Goal: Information Seeking & Learning: Find specific page/section

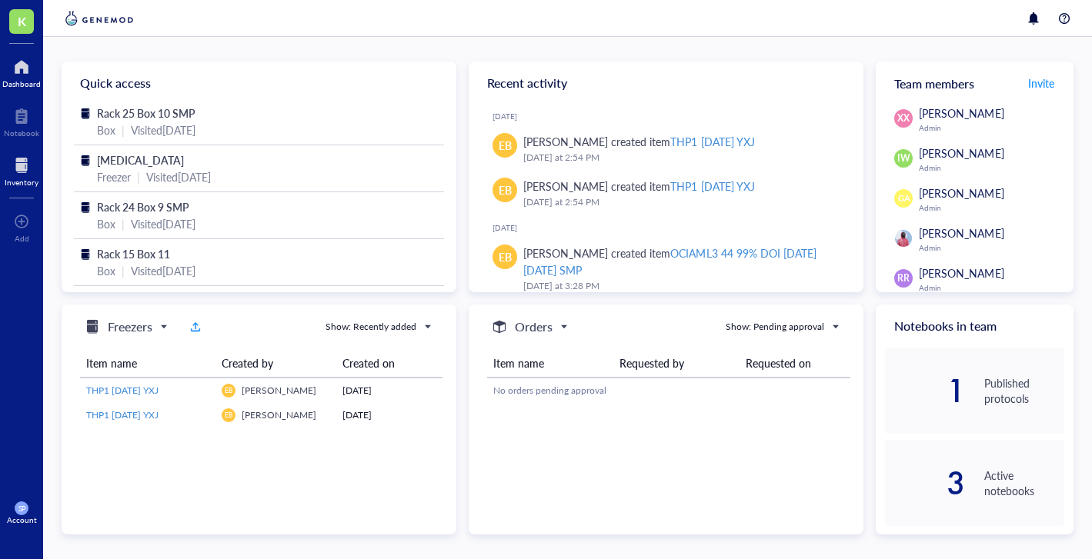
click at [21, 172] on div at bounding box center [22, 165] width 34 height 25
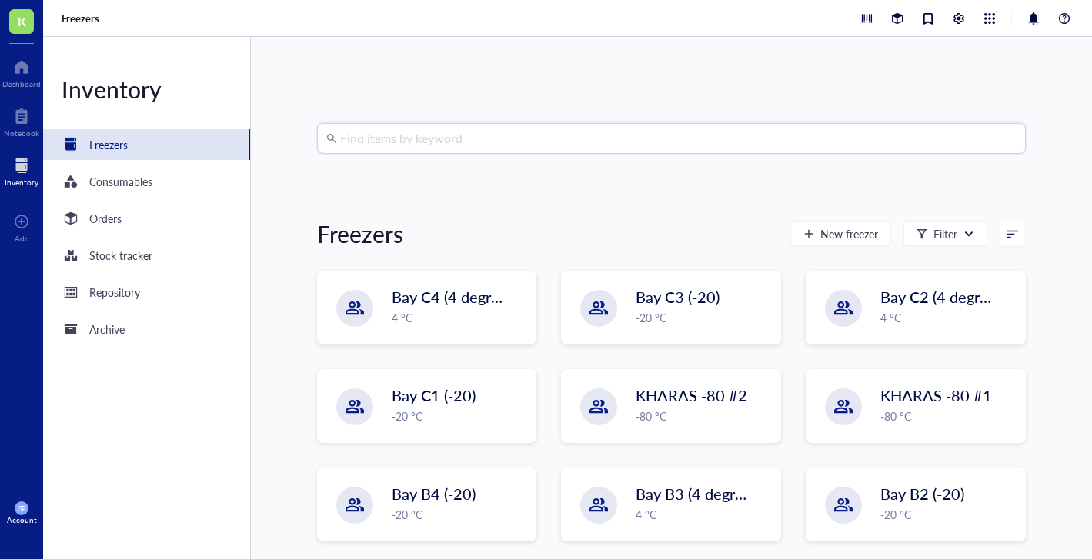
click at [405, 143] on input "search" at bounding box center [678, 138] width 676 height 29
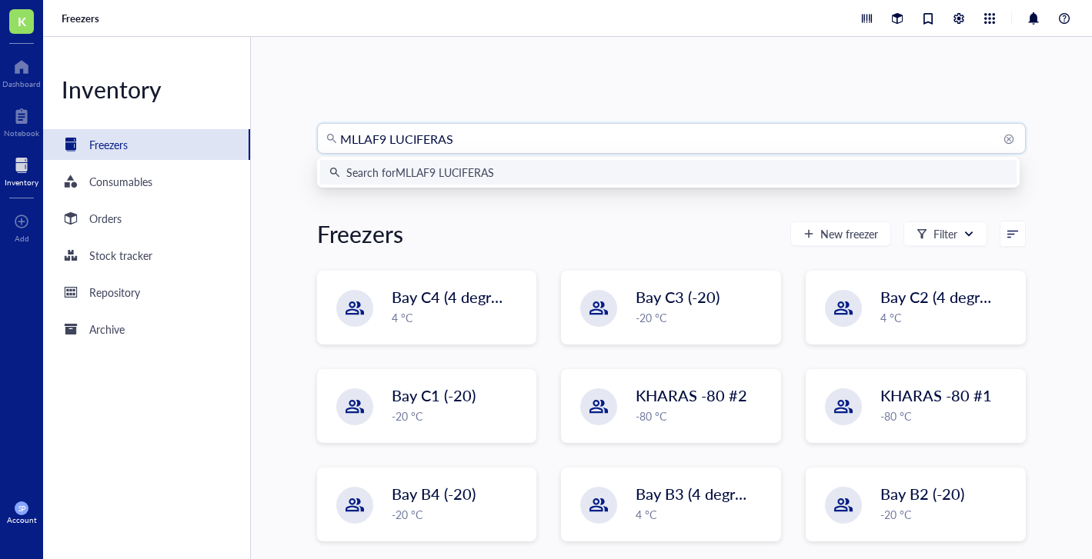
type input "MLLAF9 LUCIFERASE"
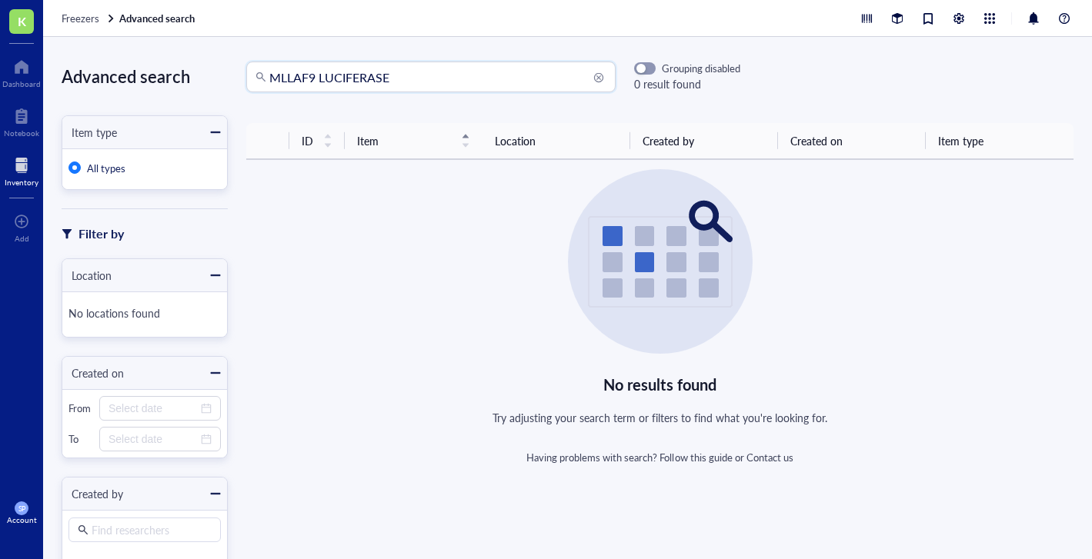
drag, startPoint x: 318, startPoint y: 78, endPoint x: 212, endPoint y: 61, distance: 107.5
click at [212, 61] on div "Advanced search Item type All types Filter by Location No locations found Creat…" at bounding box center [567, 298] width 1049 height 522
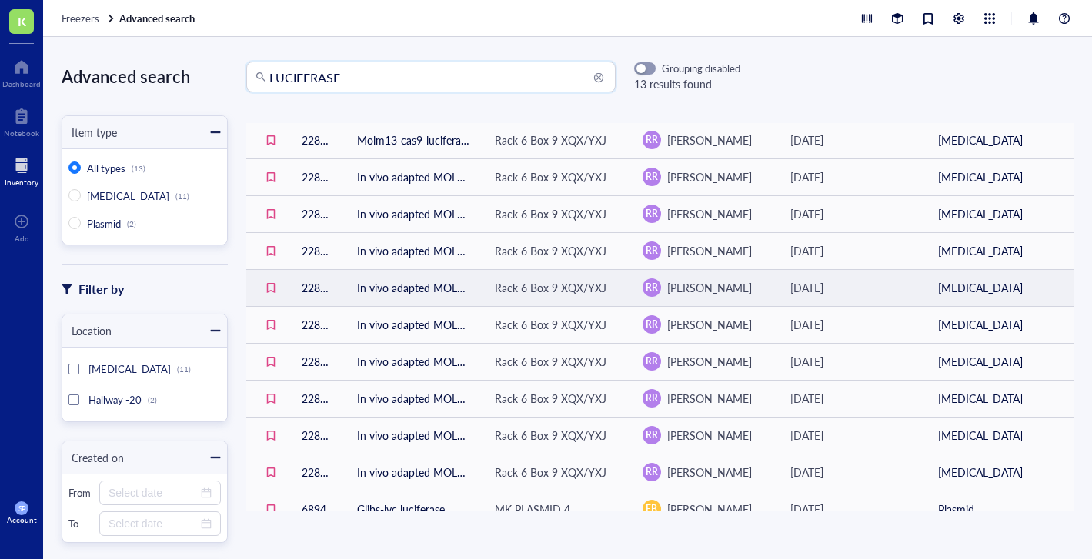
scroll to position [183, 0]
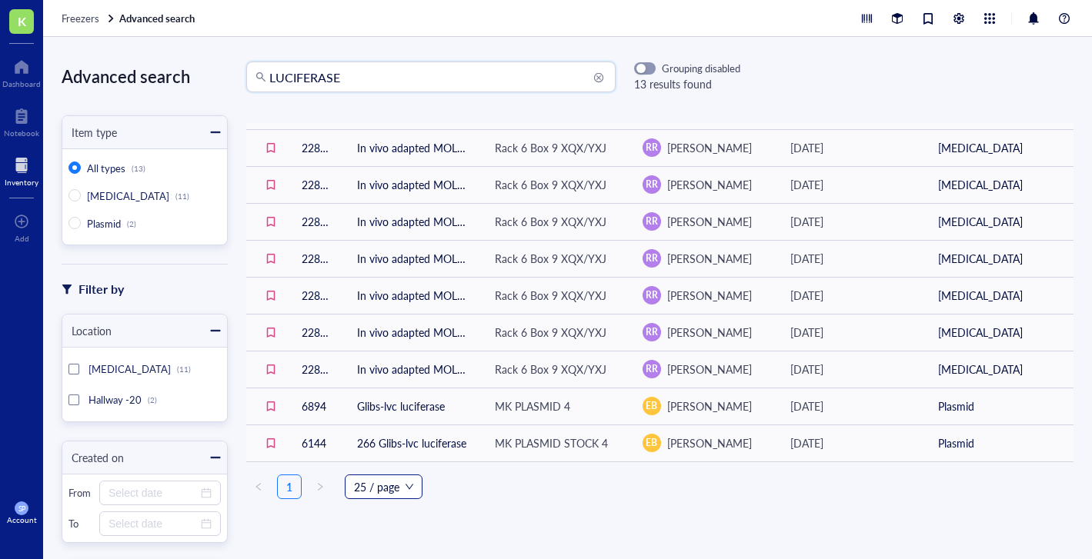
click at [408, 485] on span "25 / page" at bounding box center [383, 486] width 59 height 23
click at [398, 423] on div "100 / page" at bounding box center [383, 431] width 53 height 17
drag, startPoint x: 358, startPoint y: 80, endPoint x: 175, endPoint y: 52, distance: 185.3
click at [175, 52] on div "Advanced search Item type All types (13) LIQUID NITROGEN (11) Plasmid (2) Filte…" at bounding box center [567, 298] width 1049 height 522
type input "luc"
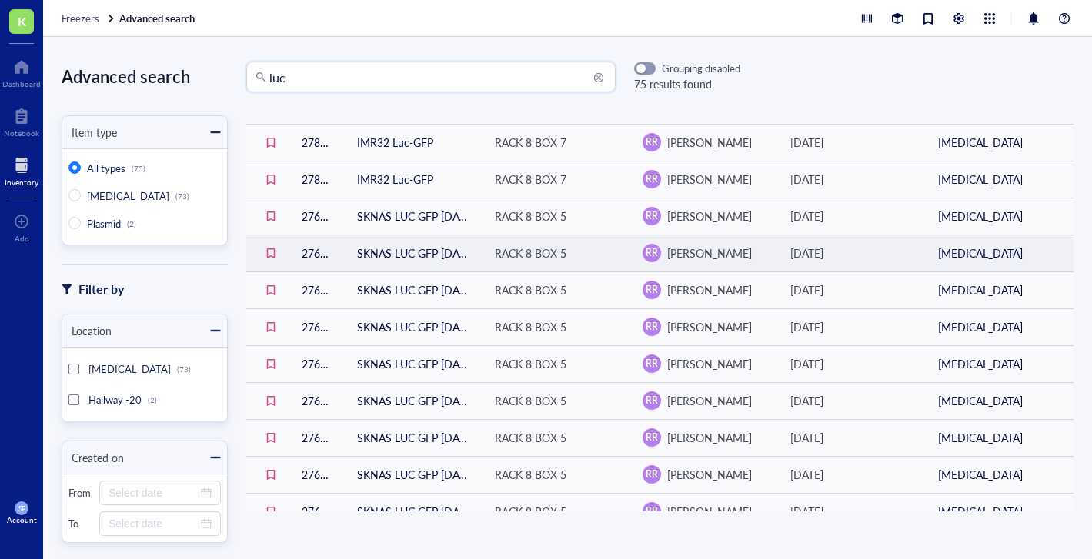
click at [424, 248] on td "SKNAS LUC GFP 04.16.24" at bounding box center [414, 253] width 138 height 37
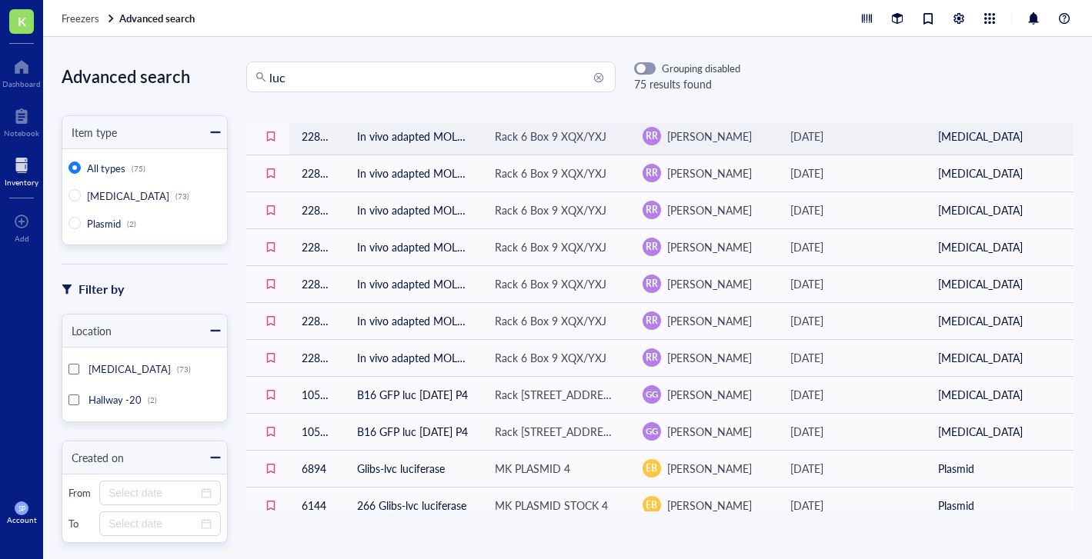
scroll to position [2403, 0]
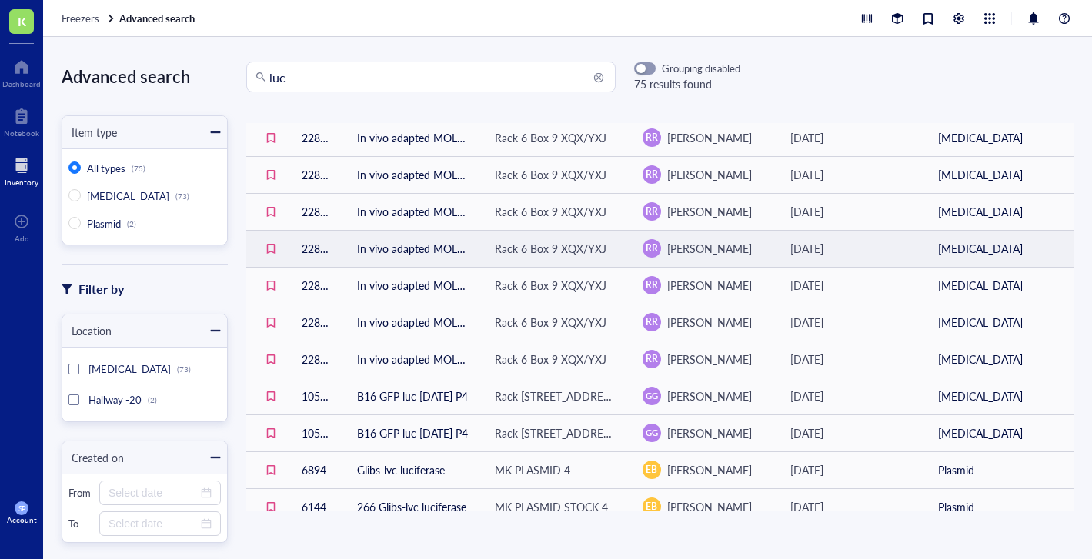
click at [435, 246] on td "In vivo adapted MOLM13-Luciferase-cas9 P7 12/05/23" at bounding box center [414, 248] width 138 height 37
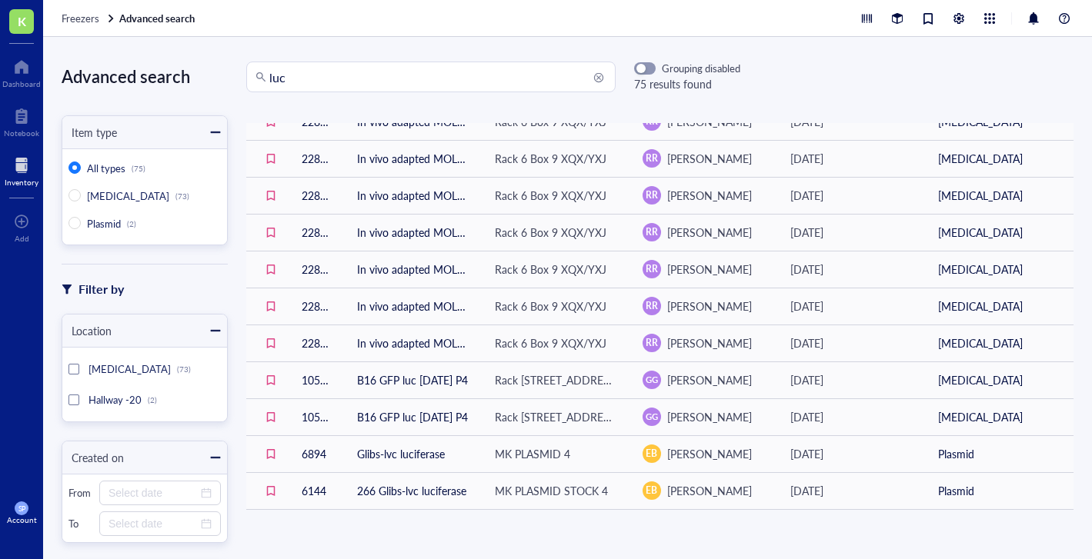
scroll to position [2472, 0]
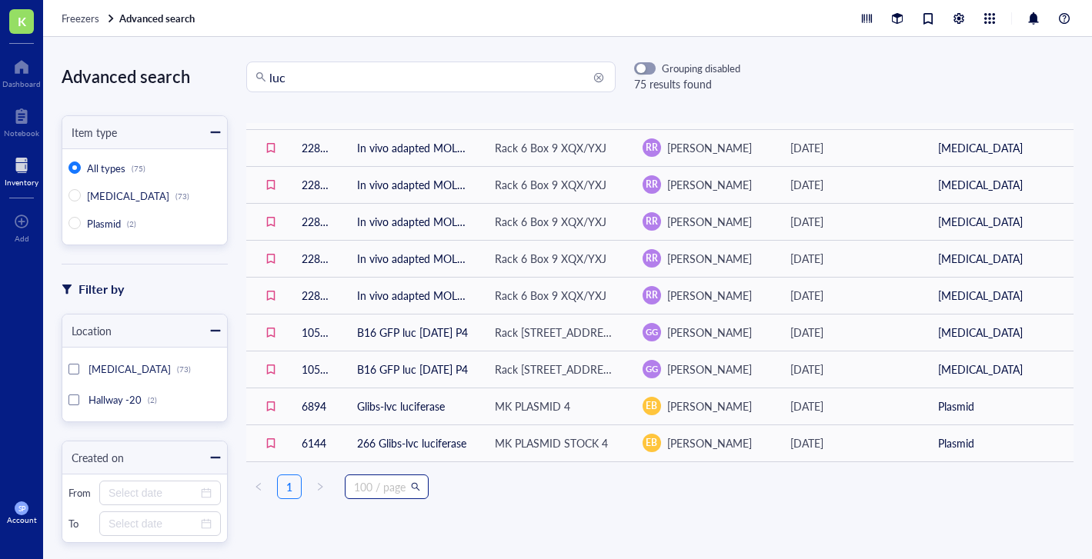
click at [398, 480] on span "100 / page" at bounding box center [386, 486] width 65 height 23
click at [460, 486] on ul "1 100 / page 25 / page 50 / page 100 / page 200 / page" at bounding box center [659, 487] width 827 height 25
click at [71, 196] on input "LIQUID NITROGEN (73)" at bounding box center [74, 195] width 12 height 12
radio input "true"
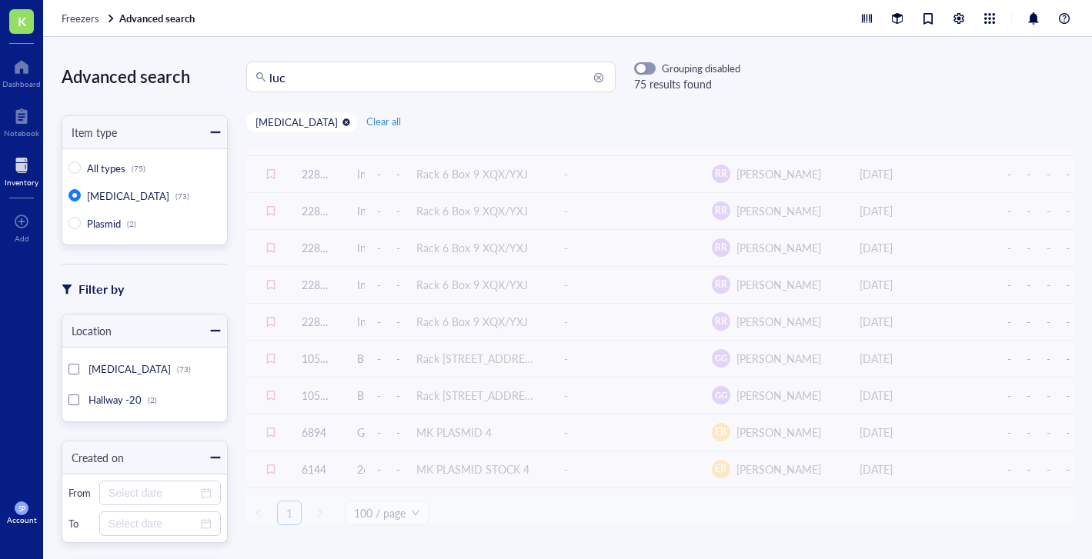
scroll to position [2399, 0]
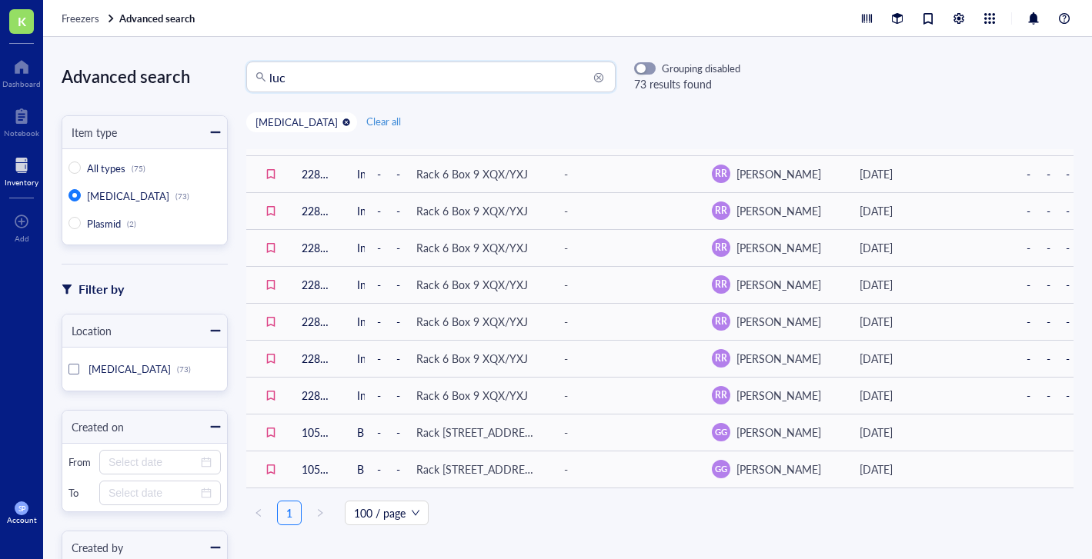
drag, startPoint x: 308, startPoint y: 72, endPoint x: 213, endPoint y: 43, distance: 98.8
click at [213, 43] on div "Advanced search Item type All types (75) LIQUID NITROGEN (73) Plasmid (2) Filte…" at bounding box center [567, 298] width 1049 height 522
type input "m"
type input "neo"
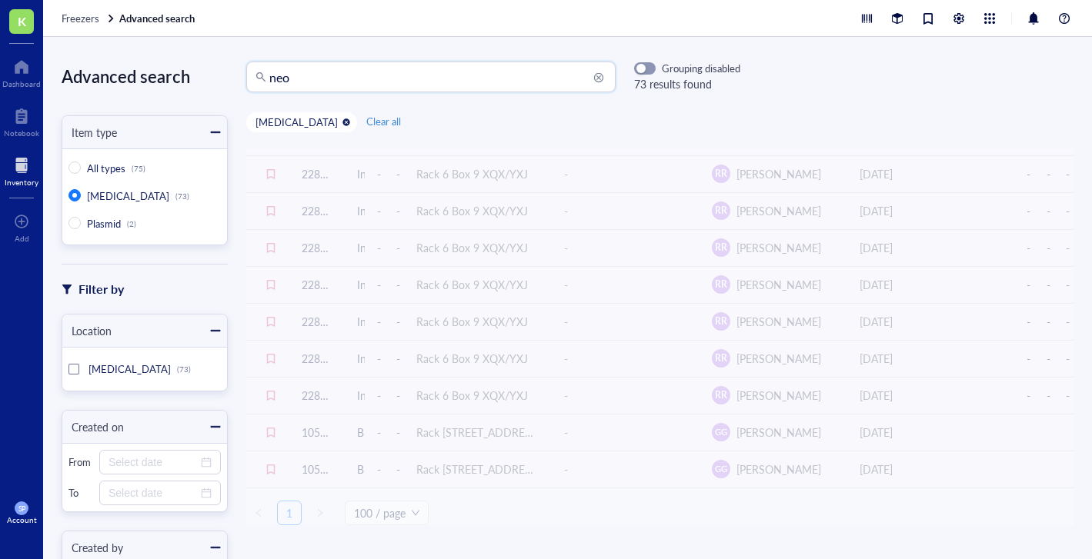
radio input "false"
radio input "true"
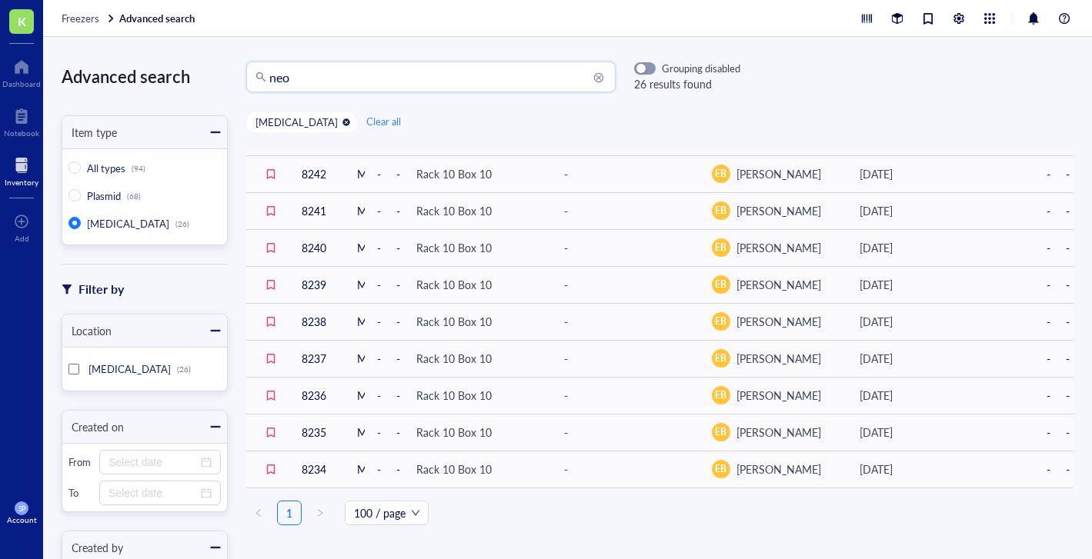
scroll to position [663, 0]
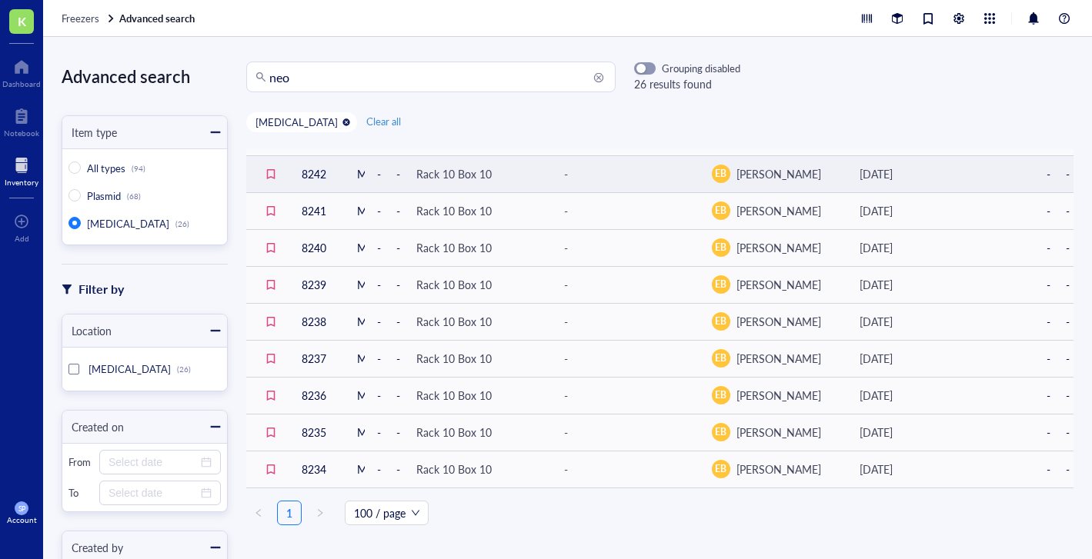
click at [366, 165] on td "-" at bounding box center [375, 173] width 20 height 37
drag, startPoint x: 362, startPoint y: 173, endPoint x: 411, endPoint y: 177, distance: 49.4
click at [411, 177] on tr "8242 MLL AF9 Neo SP 8.5 M 5-8-12 - - Rack 10 Box 10 - EB Emily Batchelor Januar…" at bounding box center [659, 173] width 827 height 37
click at [345, 162] on td "MLL AF9 Neo SP 8.5 M [DATE]" at bounding box center [355, 173] width 20 height 37
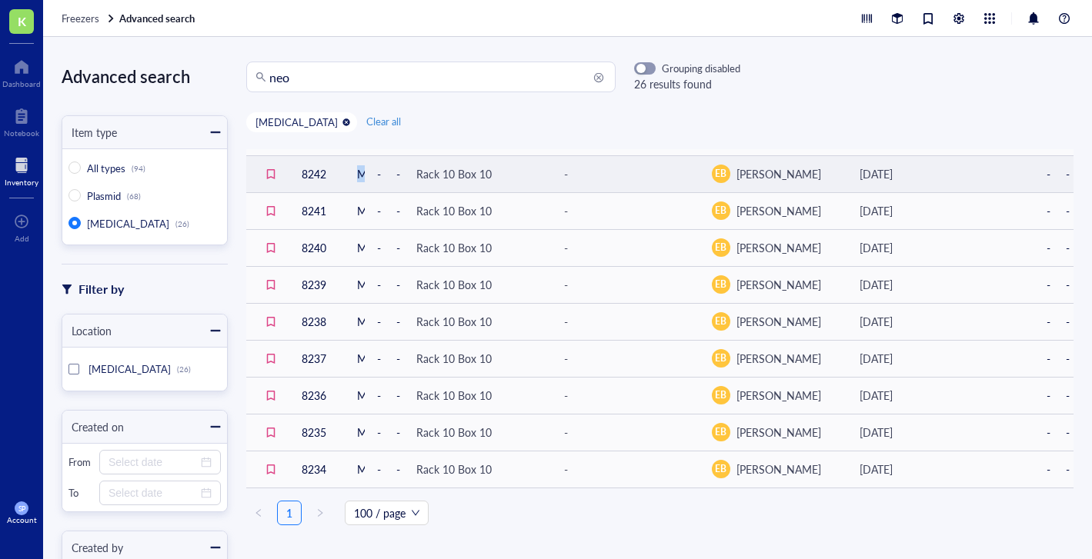
click at [345, 162] on td "MLL AF9 Neo SP 8.5 M [DATE]" at bounding box center [355, 173] width 20 height 37
click at [483, 173] on div "Rack 10 Box 10" at bounding box center [453, 173] width 75 height 17
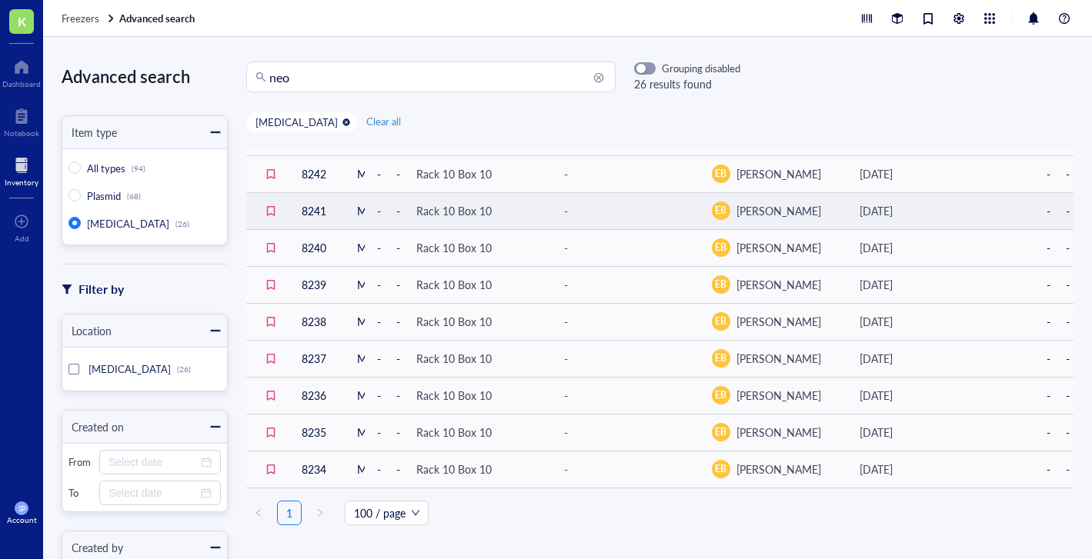
click at [305, 196] on td "8241" at bounding box center [316, 210] width 55 height 37
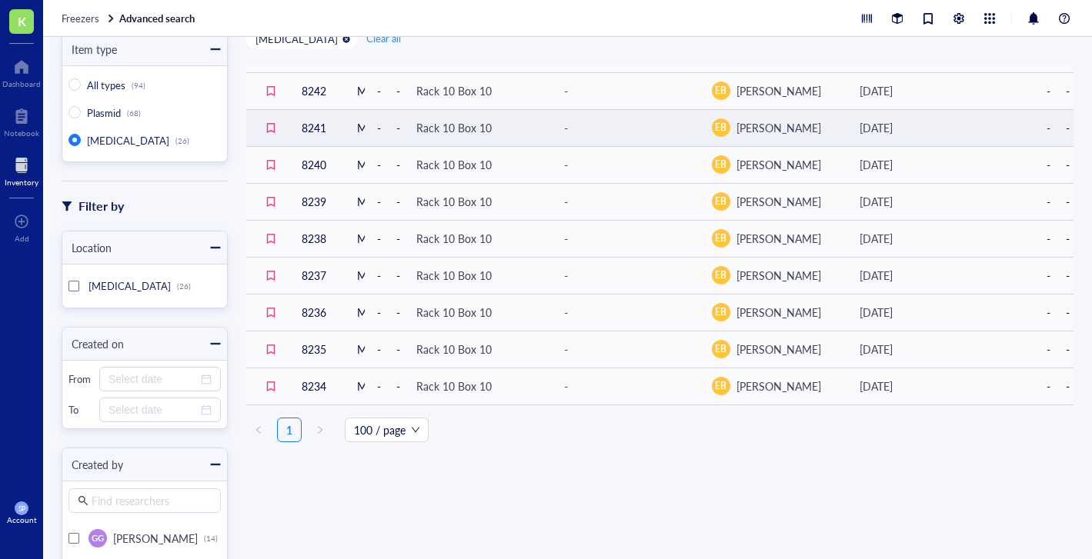
scroll to position [158, 0]
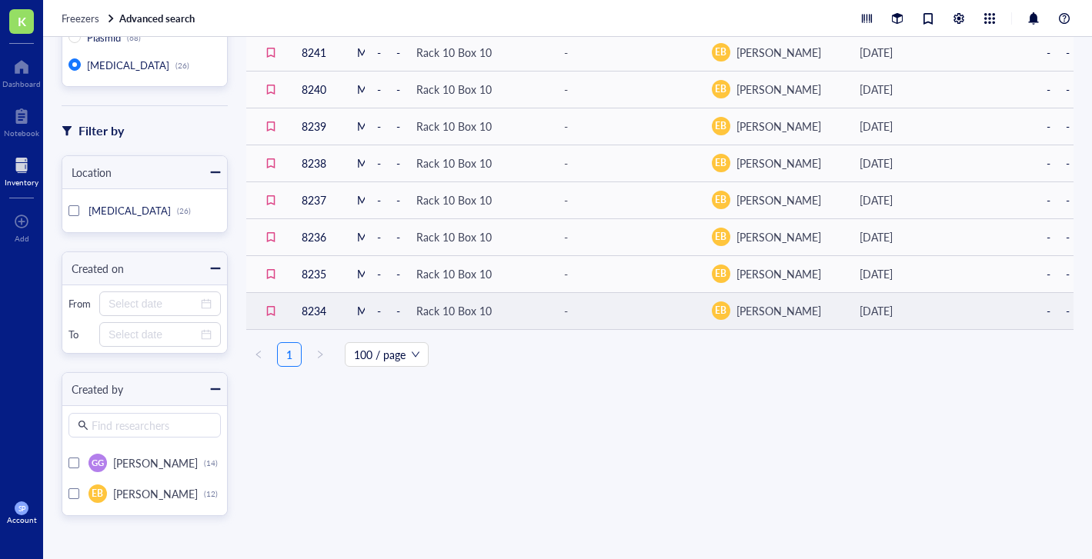
click at [294, 301] on td "8234" at bounding box center [316, 310] width 55 height 37
click at [271, 304] on div at bounding box center [270, 310] width 25 height 25
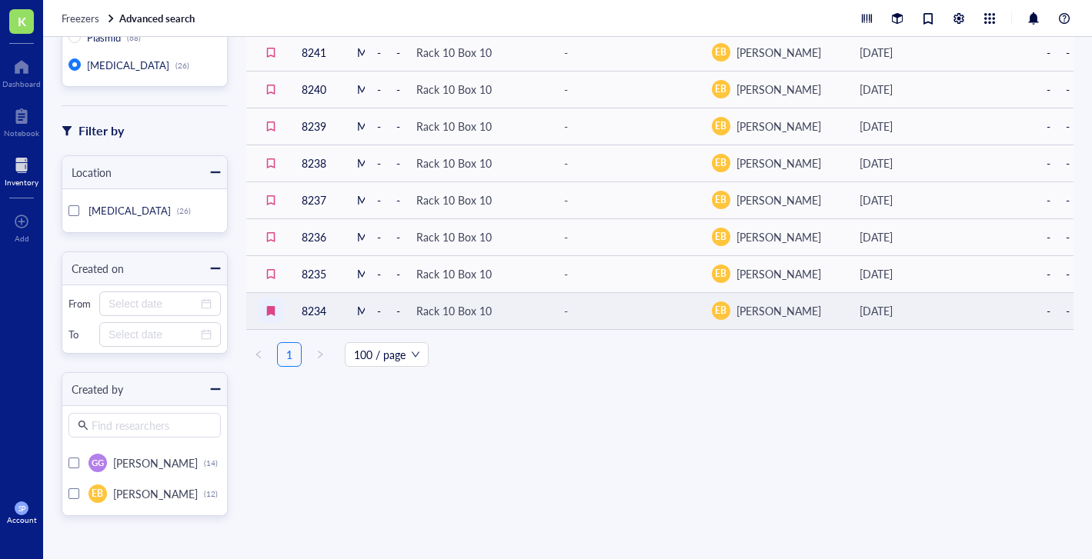
click at [271, 304] on div at bounding box center [270, 310] width 25 height 25
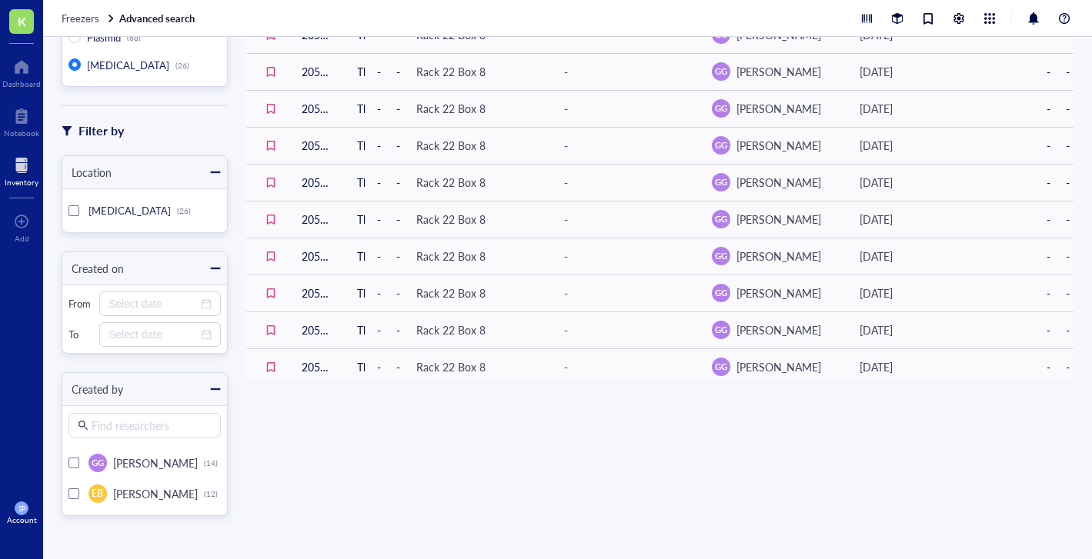
scroll to position [0, 0]
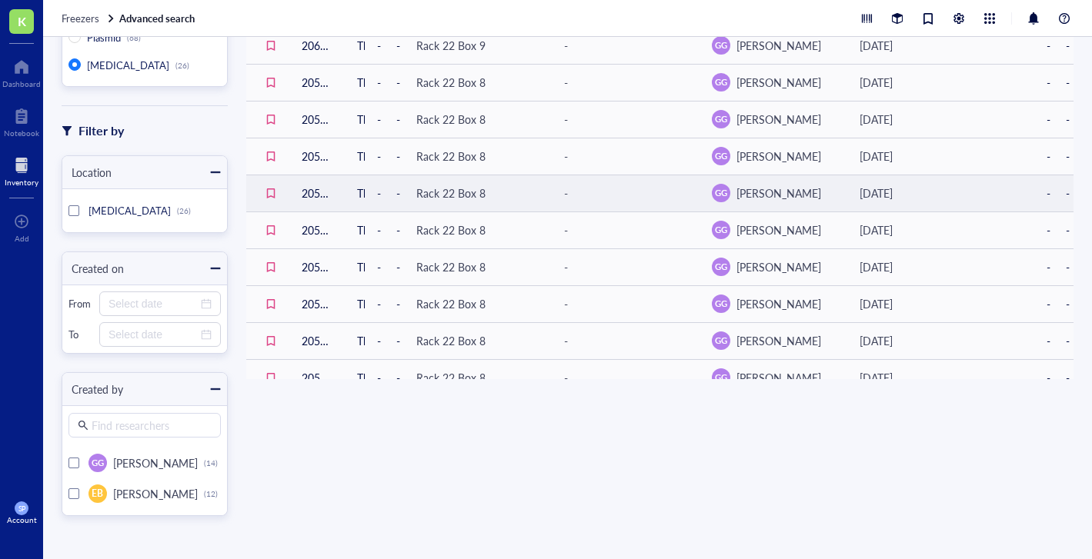
click at [302, 205] on td "20588" at bounding box center [316, 193] width 55 height 37
click at [446, 196] on div "Rack 22 Box 8" at bounding box center [450, 193] width 69 height 17
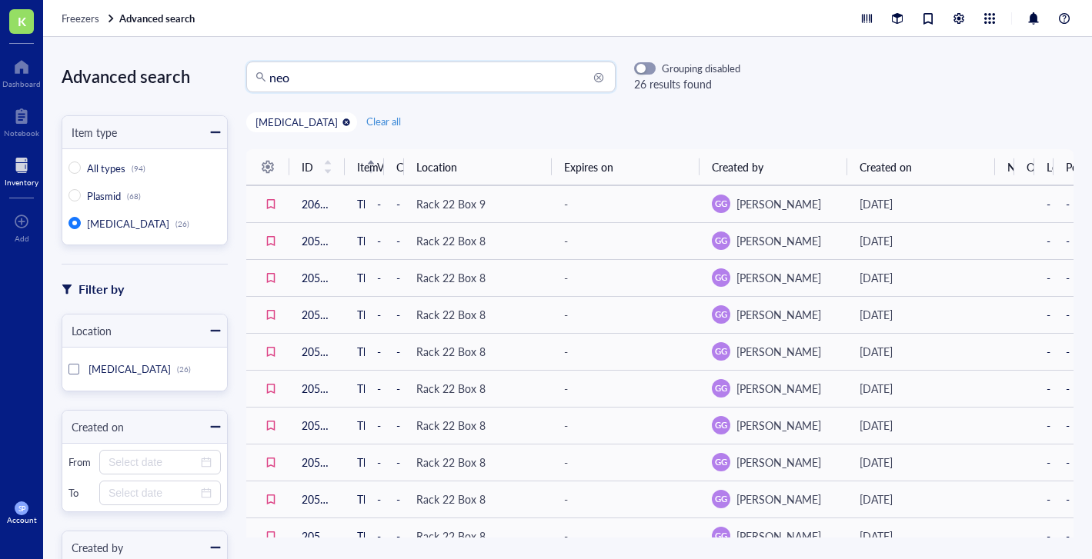
click at [339, 81] on input "neo" at bounding box center [437, 76] width 337 height 29
drag, startPoint x: 378, startPoint y: 172, endPoint x: 431, endPoint y: 176, distance: 53.2
click at [431, 176] on tr "ID Item Volume Concentration Location Expires on Created by Created on Notes Ow…" at bounding box center [659, 167] width 827 height 36
click at [545, 168] on th "Location" at bounding box center [478, 167] width 148 height 36
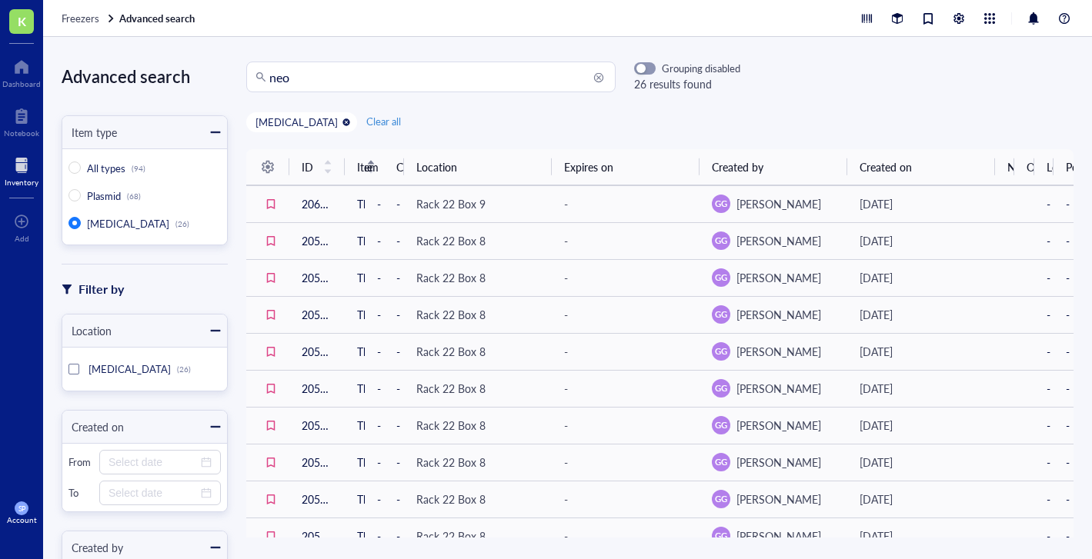
click at [545, 168] on th "Location" at bounding box center [478, 167] width 148 height 36
drag, startPoint x: 545, startPoint y: 168, endPoint x: 585, endPoint y: 168, distance: 40.0
click at [585, 168] on tr "ID Item Volume Concentration Location Expires on Created by Created on Notes Ow…" at bounding box center [659, 167] width 827 height 36
click at [385, 165] on th "Concentration" at bounding box center [394, 167] width 20 height 36
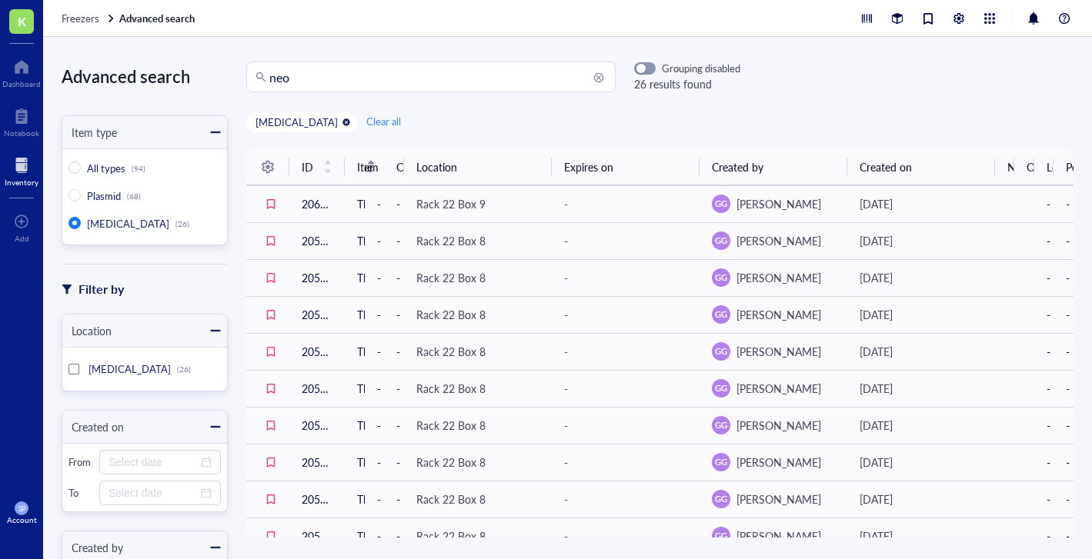
click at [385, 165] on th "Concentration" at bounding box center [394, 167] width 20 height 36
drag, startPoint x: 359, startPoint y: 167, endPoint x: 408, endPoint y: 168, distance: 49.2
click at [408, 168] on tr "ID Item Volume Concentration Location Expires on Created by Created on Notes Ow…" at bounding box center [659, 167] width 827 height 36
click at [357, 167] on span "Item" at bounding box center [357, 166] width 0 height 17
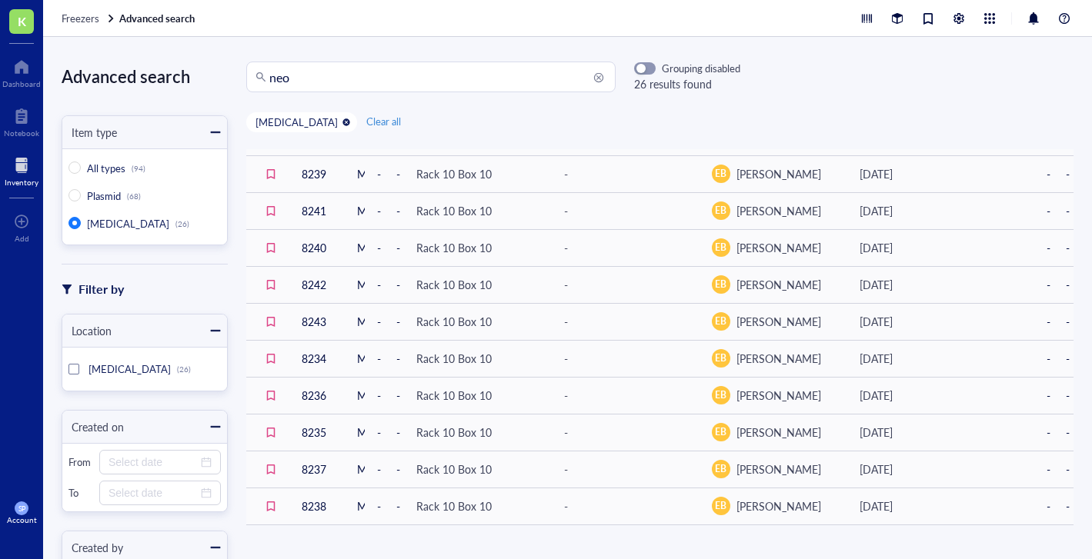
scroll to position [663, 0]
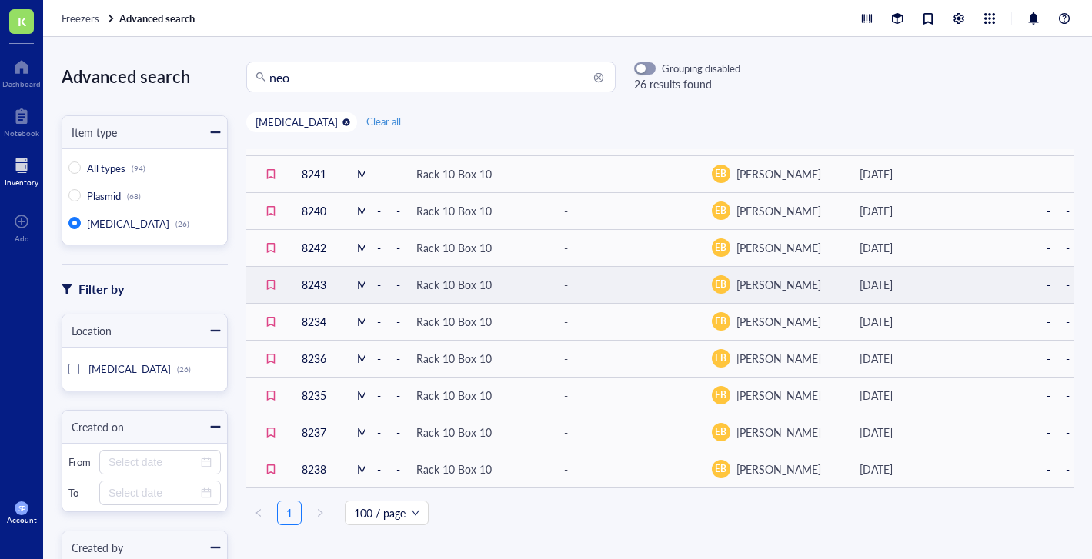
click at [304, 274] on td "8243" at bounding box center [316, 284] width 55 height 37
click at [682, 276] on td "-" at bounding box center [626, 284] width 148 height 37
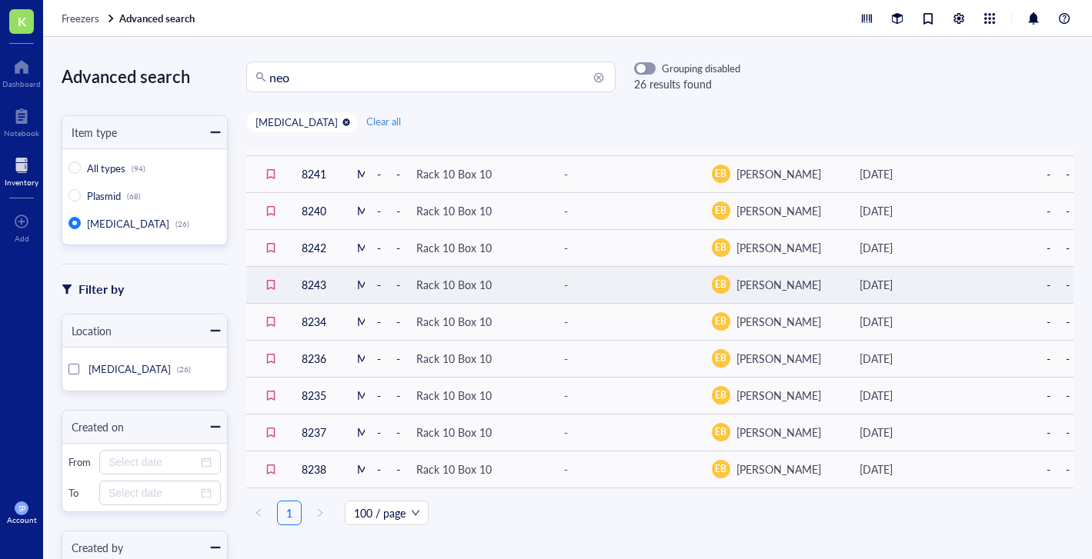
click at [682, 276] on td "-" at bounding box center [626, 284] width 148 height 37
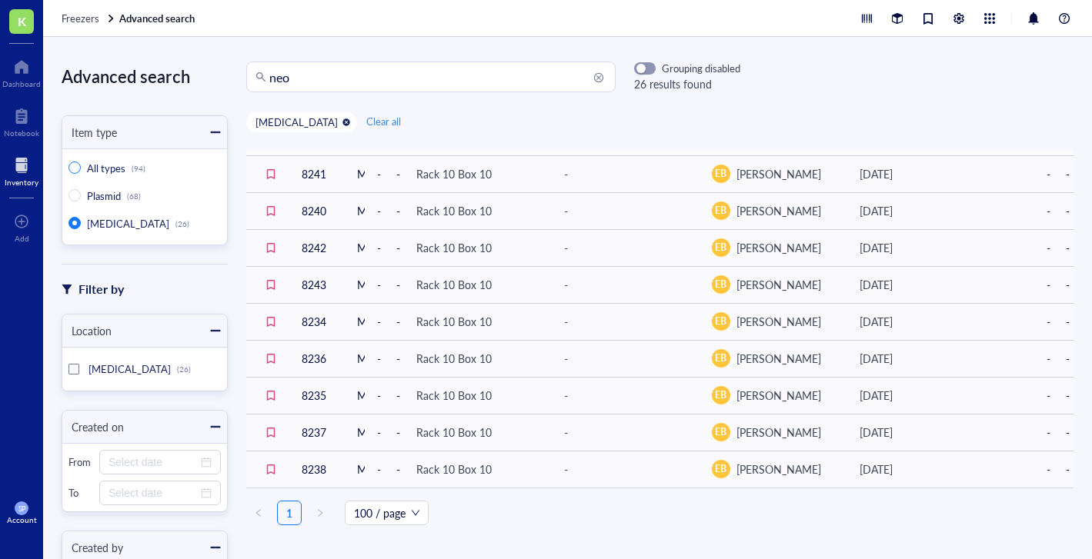
click at [109, 168] on span "All types" at bounding box center [106, 168] width 38 height 15
click at [81, 168] on input "All types (94)" at bounding box center [74, 168] width 12 height 12
radio input "true"
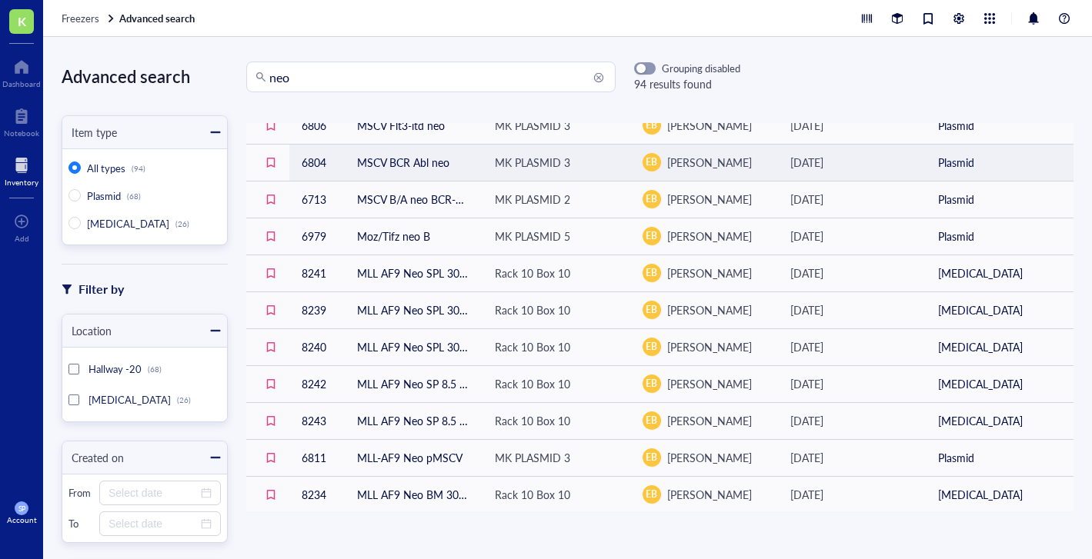
scroll to position [1529, 0]
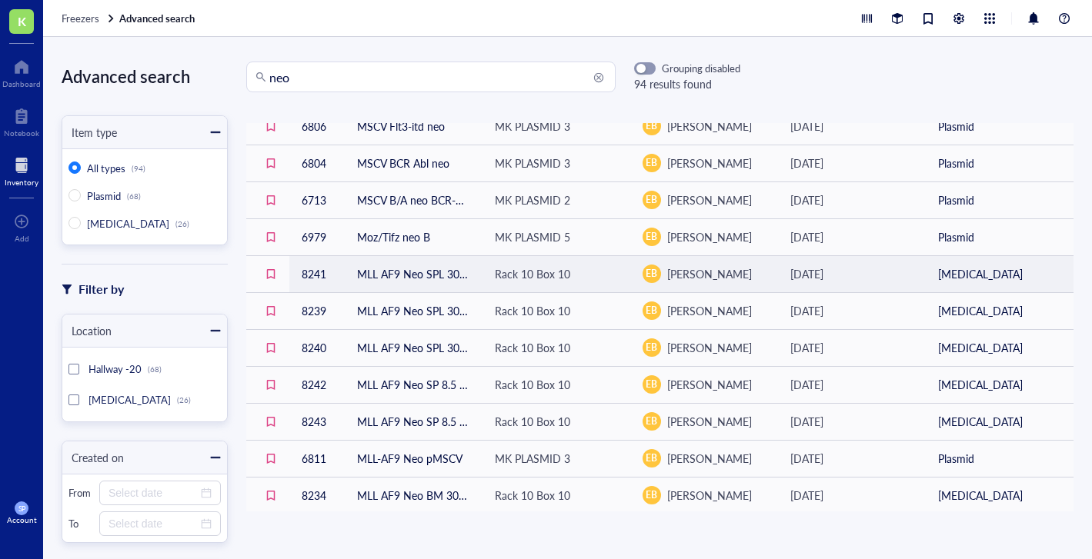
click at [375, 287] on td "MLL AF9 Neo SPL 30M [DATE]" at bounding box center [414, 273] width 138 height 37
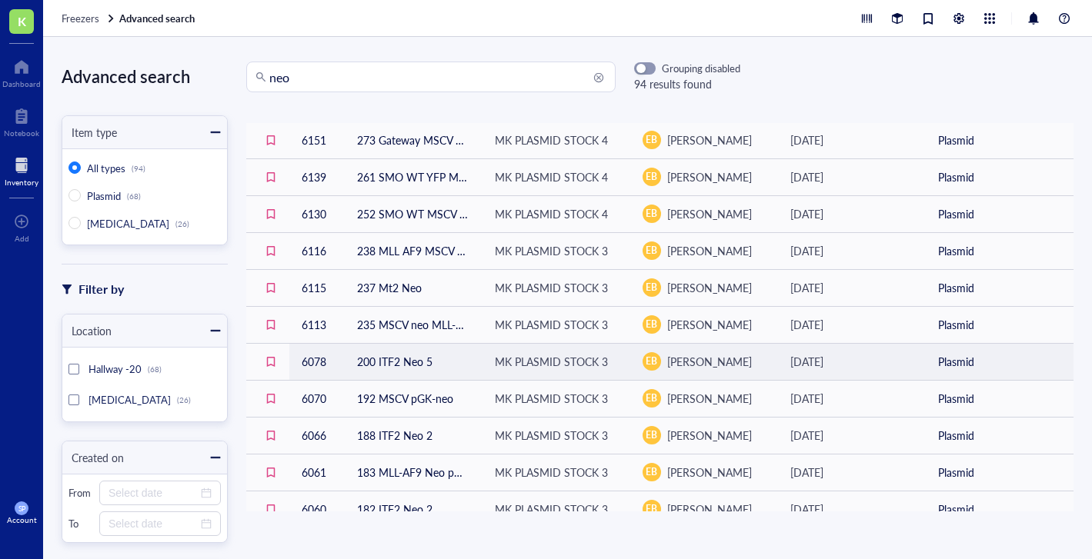
scroll to position [3174, 0]
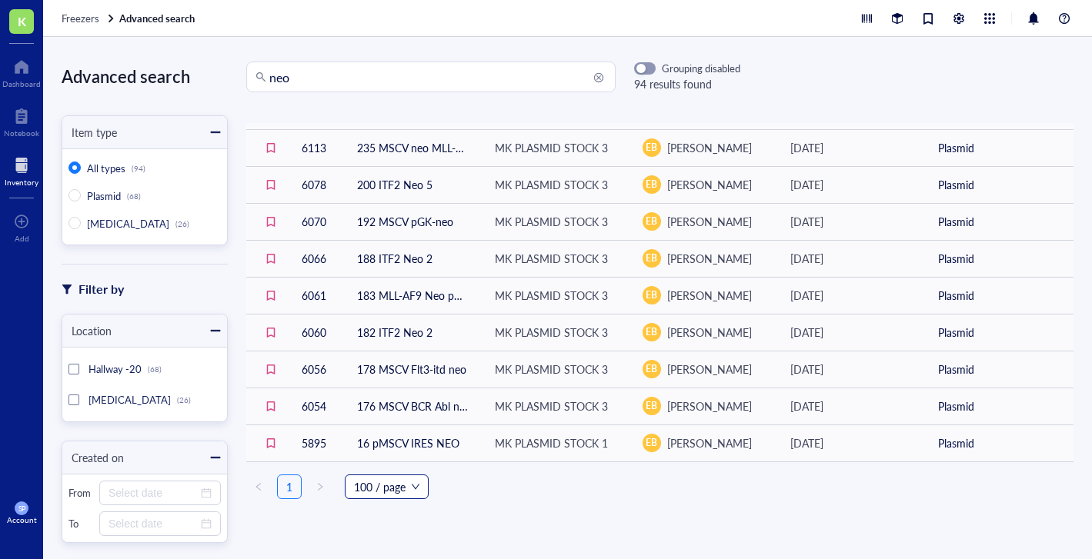
click at [418, 487] on span "100 / page" at bounding box center [386, 486] width 65 height 23
click at [477, 491] on ul "1 100 / page 25 / page 50 / page 100 / page 200 / page" at bounding box center [659, 487] width 827 height 25
click at [420, 482] on div "100 / page" at bounding box center [387, 487] width 84 height 25
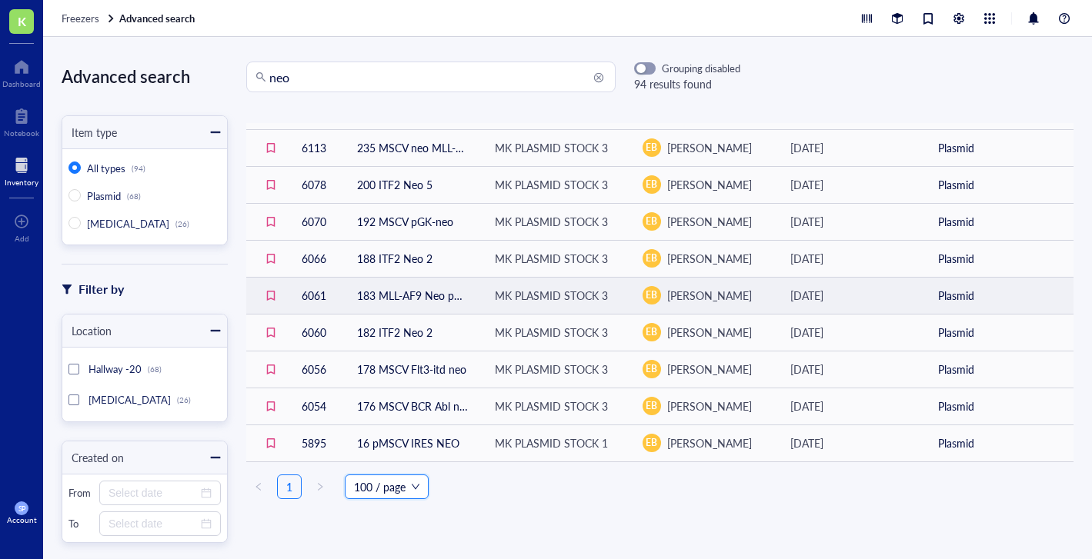
click at [368, 293] on td "183 MLL-AF9 Neo pMSCV" at bounding box center [414, 295] width 138 height 37
